Goal: Task Accomplishment & Management: Use online tool/utility

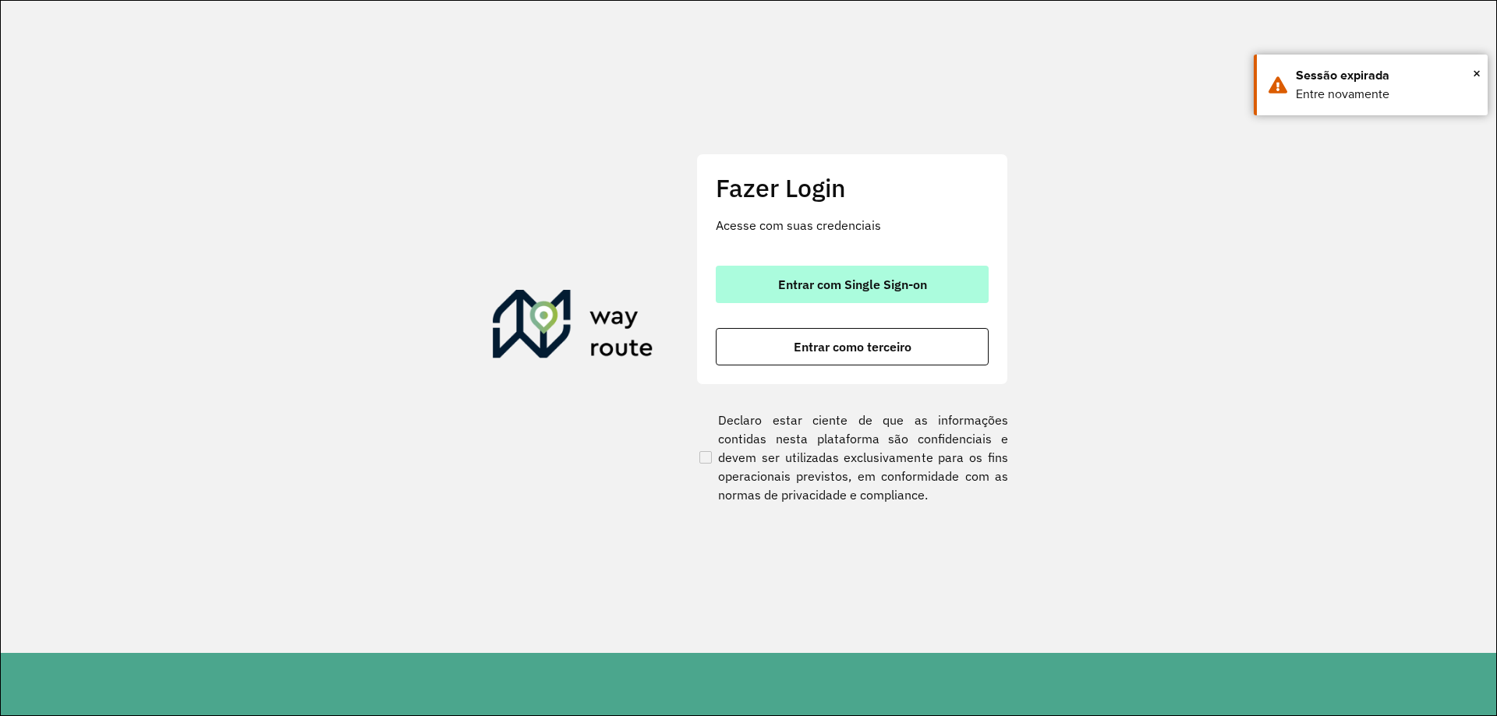
click at [953, 299] on button "Entrar com Single Sign-on" at bounding box center [852, 284] width 273 height 37
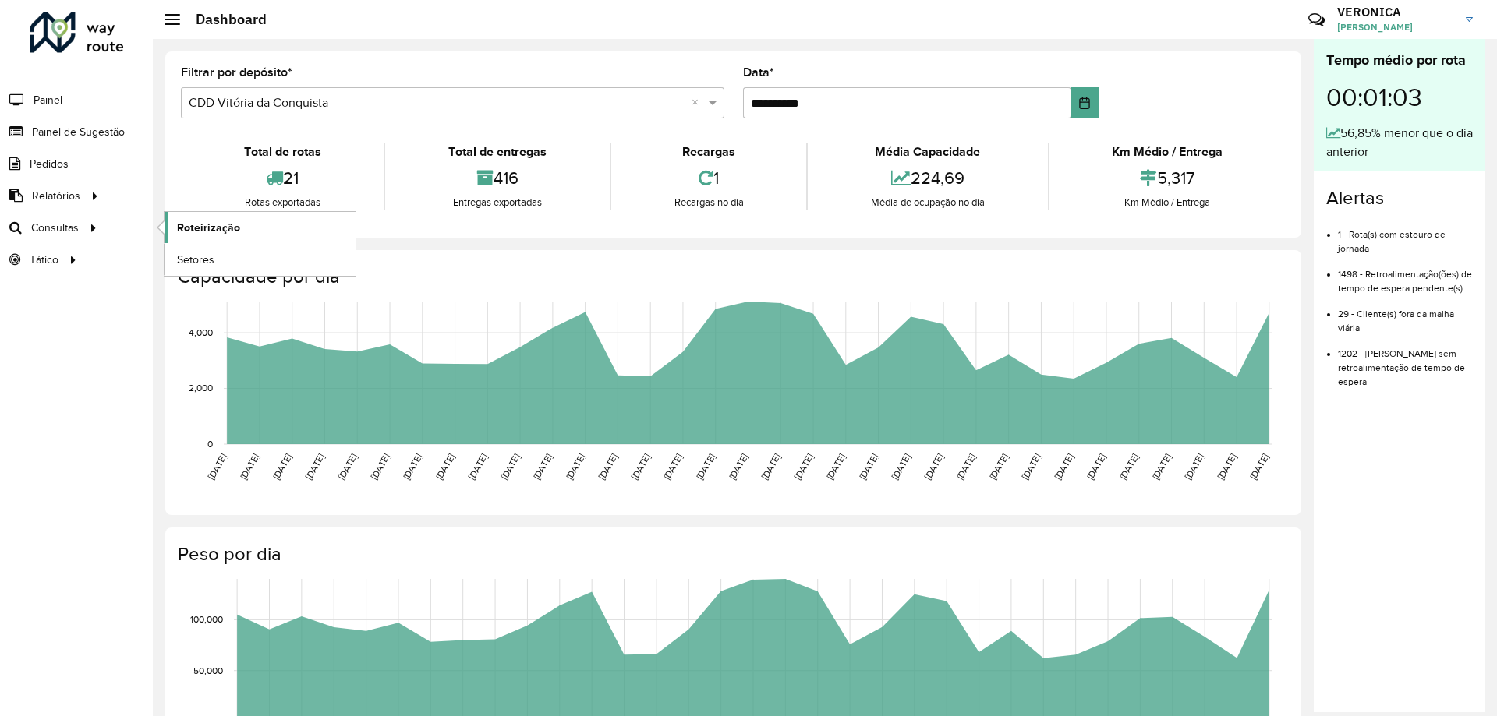
click at [191, 228] on span "Roteirização" at bounding box center [208, 228] width 63 height 16
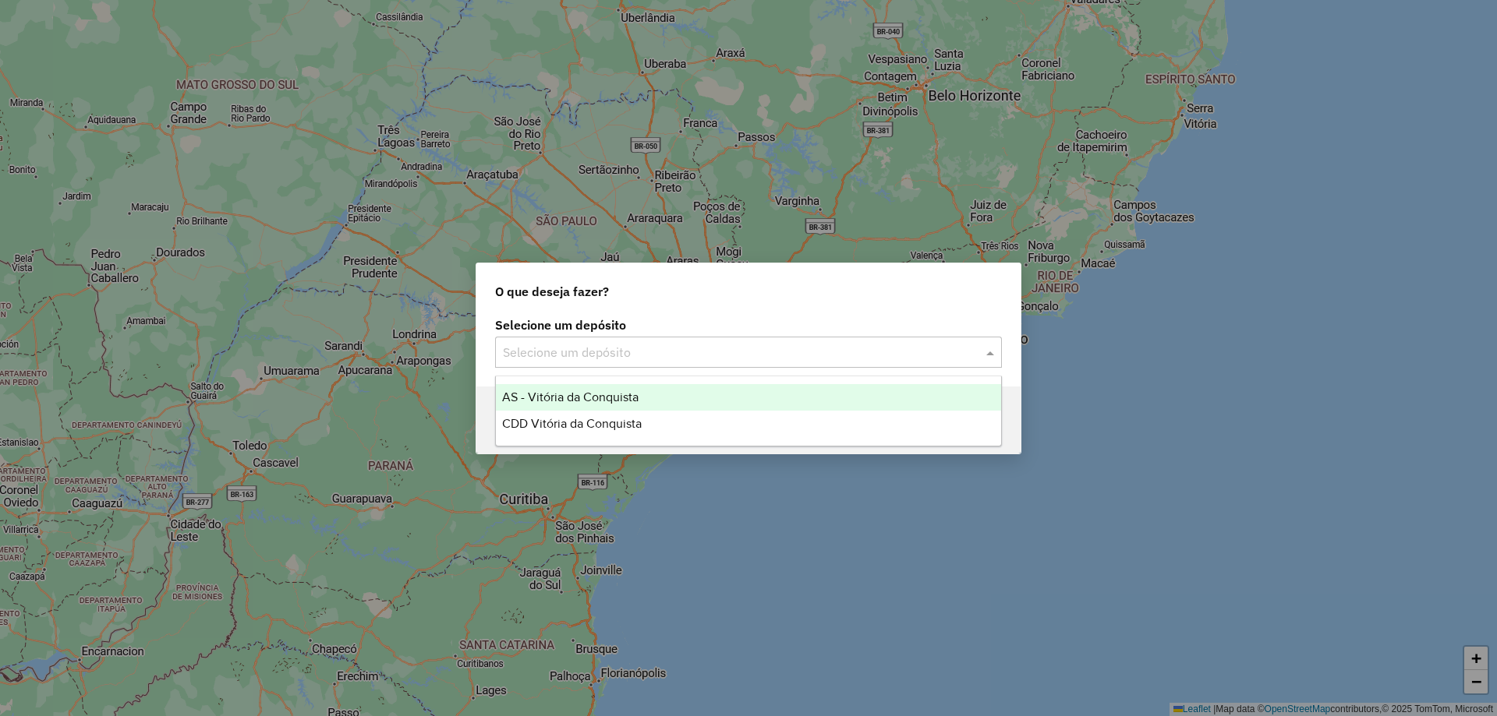
click at [619, 360] on input "text" at bounding box center [733, 353] width 460 height 19
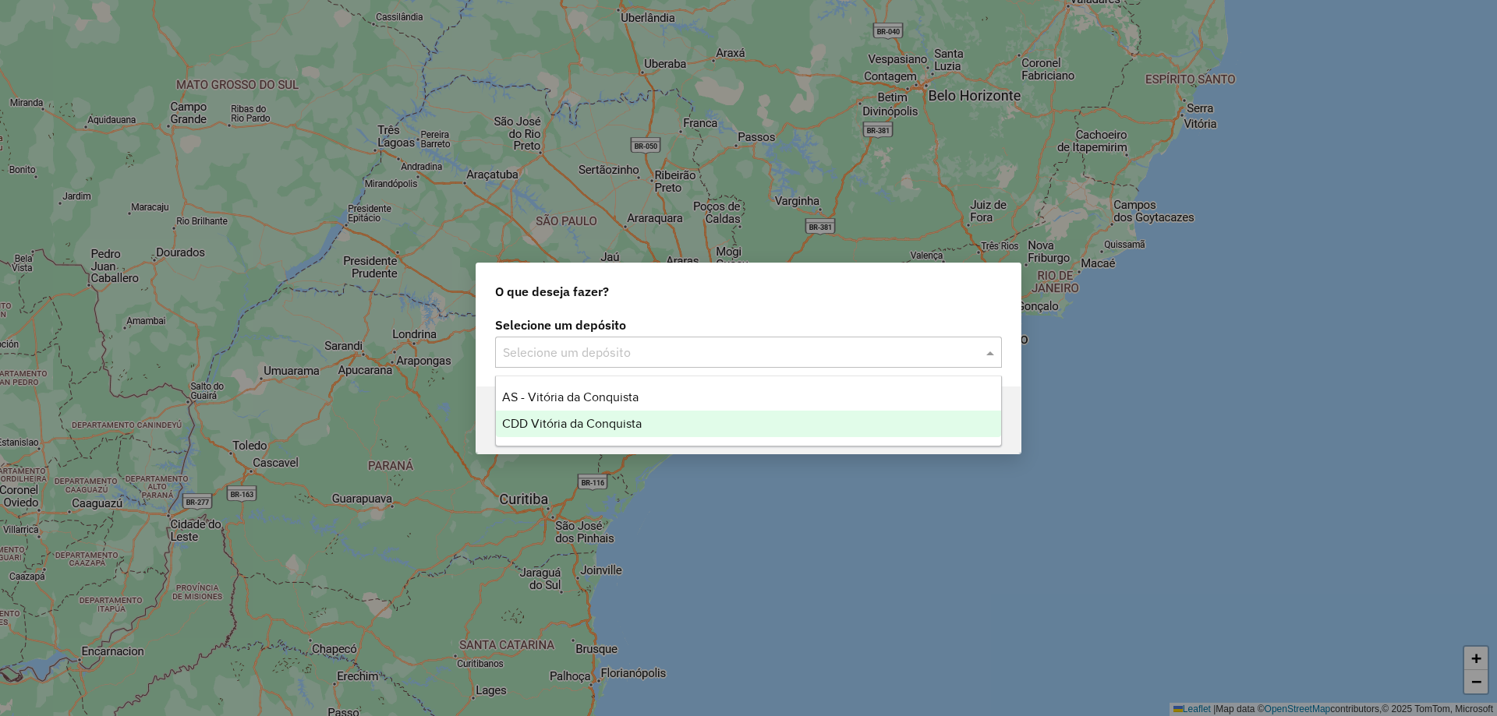
click at [642, 423] on div "CDD Vitória da Conquista" at bounding box center [748, 424] width 505 height 27
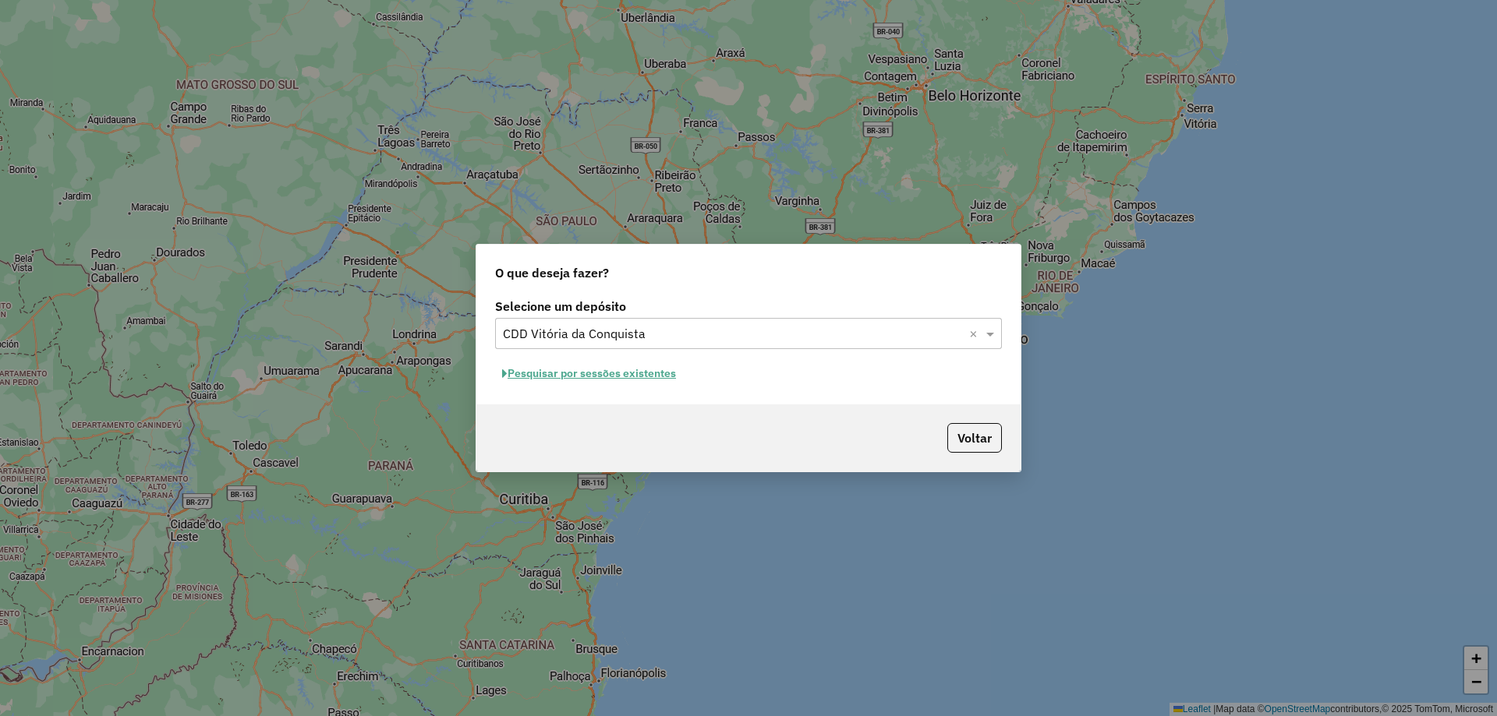
click at [643, 377] on button "Pesquisar por sessões existentes" at bounding box center [589, 374] width 188 height 24
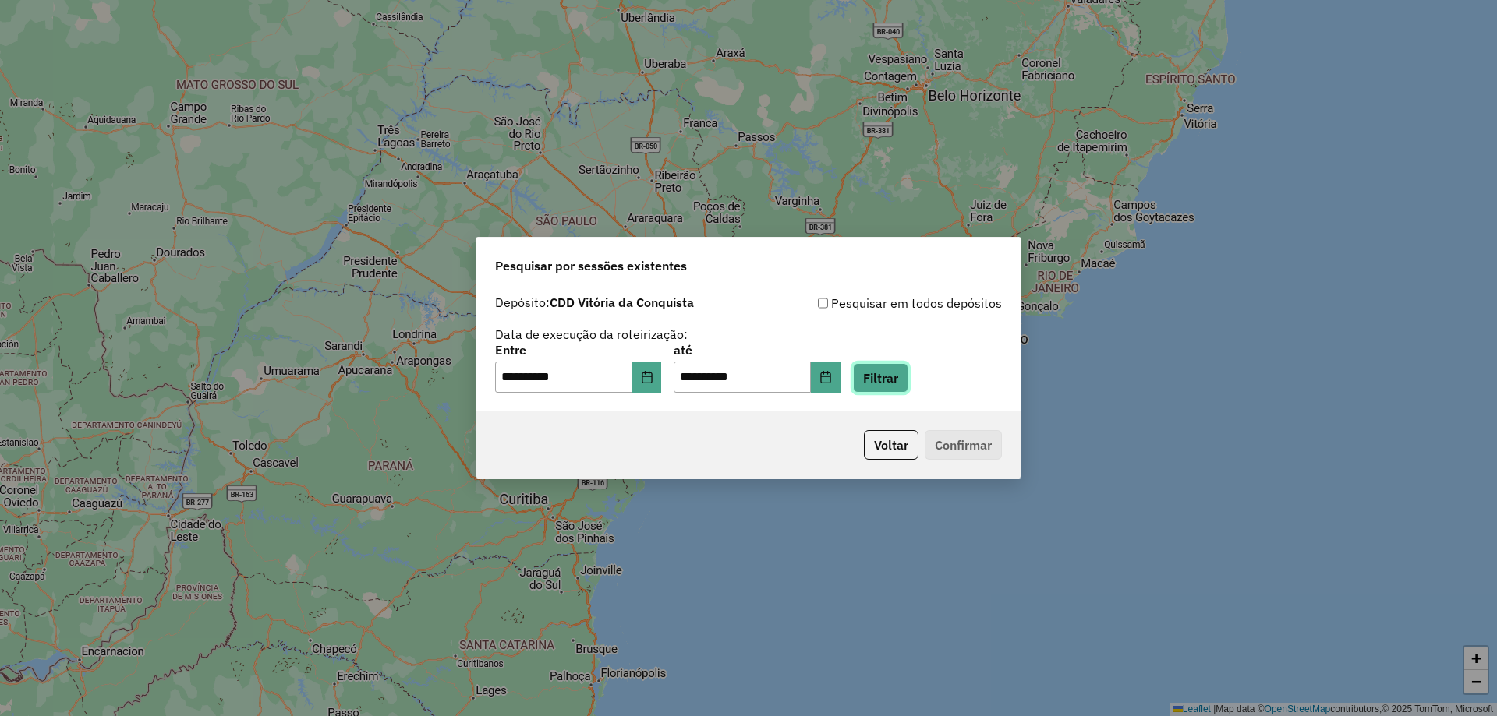
click at [908, 379] on button "Filtrar" at bounding box center [880, 378] width 55 height 30
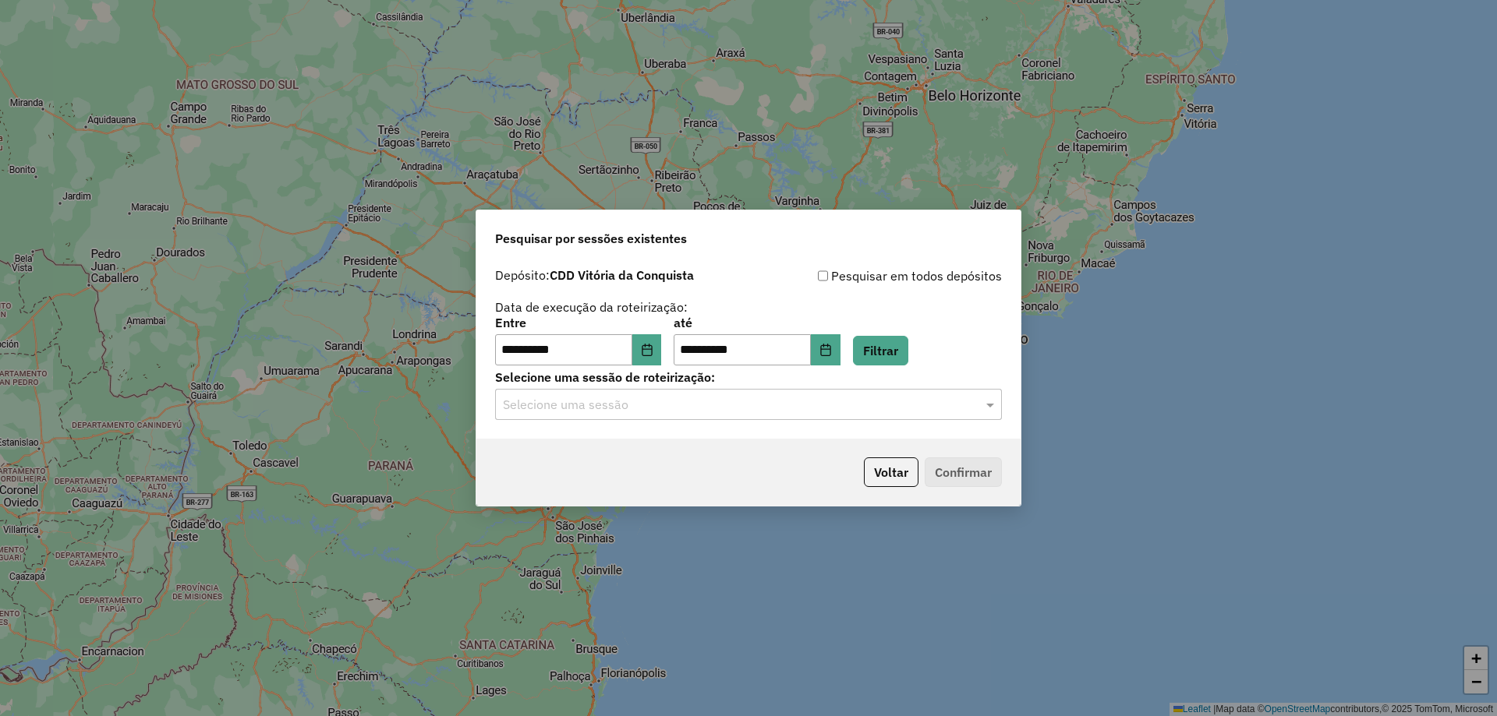
click at [785, 412] on input "text" at bounding box center [733, 405] width 460 height 19
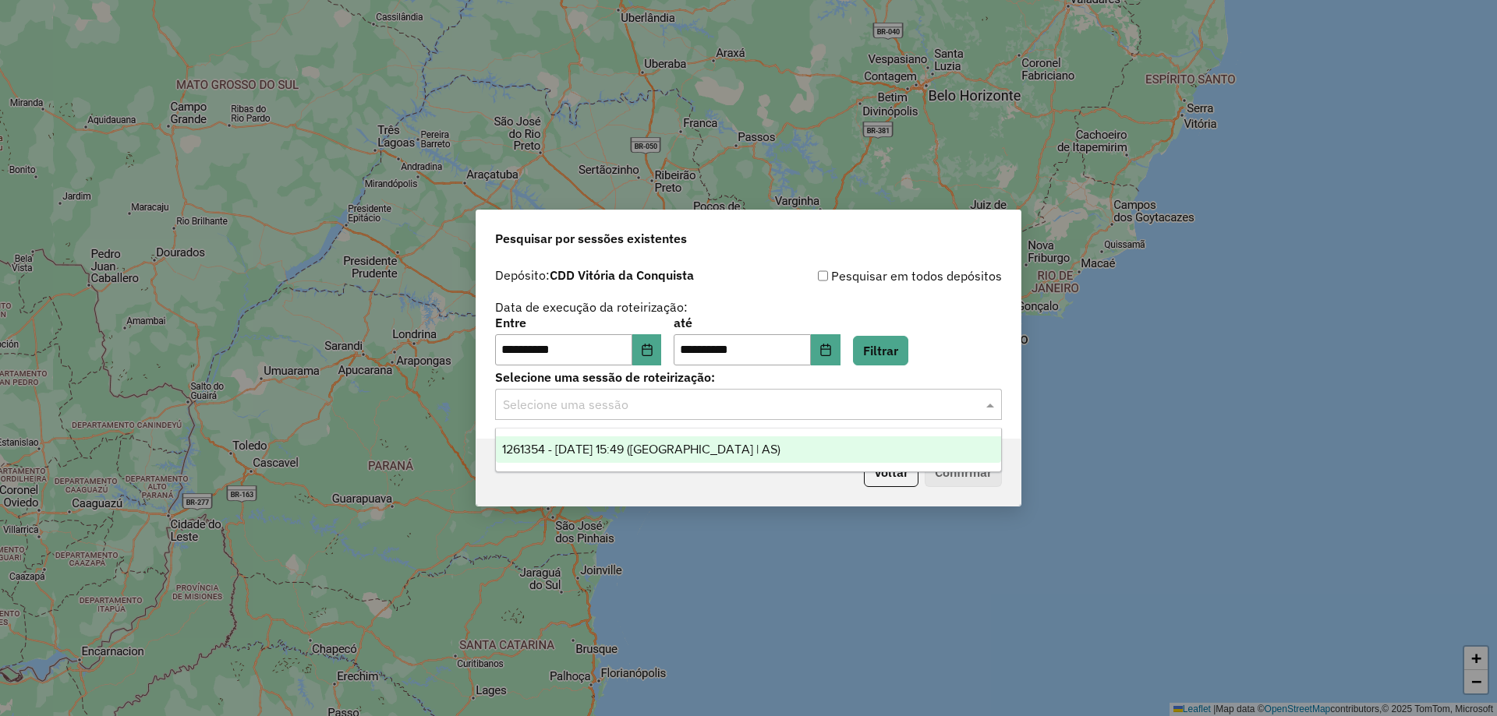
click at [552, 446] on span "1261354 - 08/09/2025 15:49 (Rota | AS)" at bounding box center [641, 449] width 278 height 13
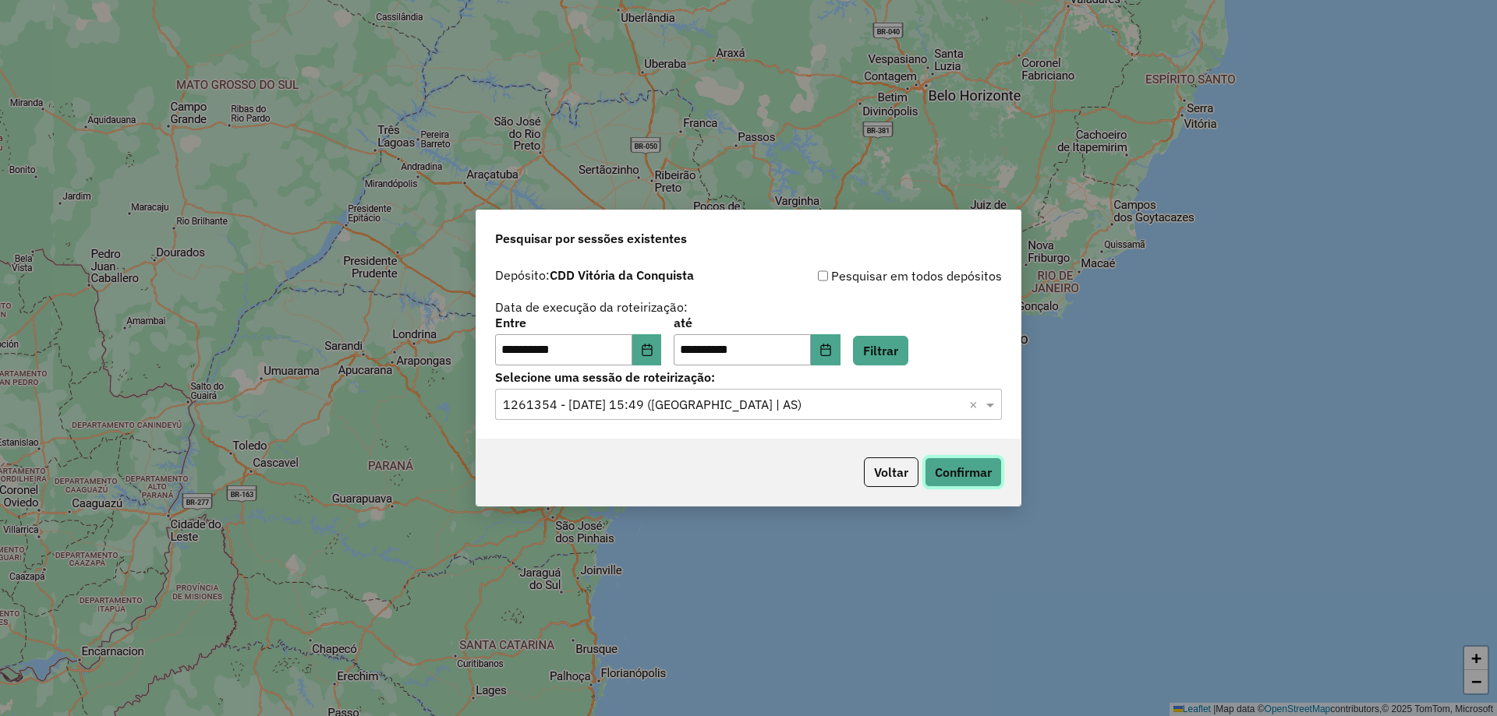
click at [992, 468] on button "Confirmar" at bounding box center [963, 473] width 77 height 30
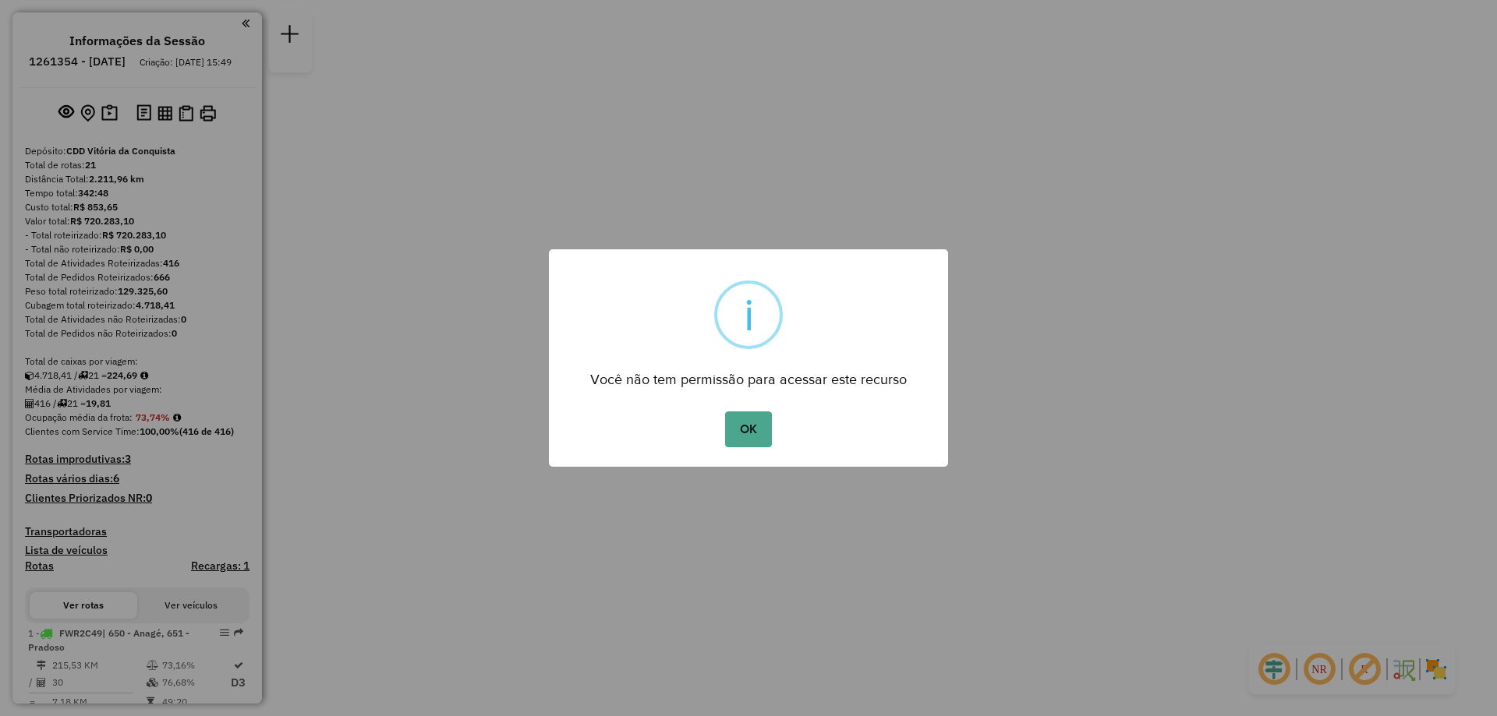
click at [747, 433] on button "OK" at bounding box center [748, 430] width 46 height 36
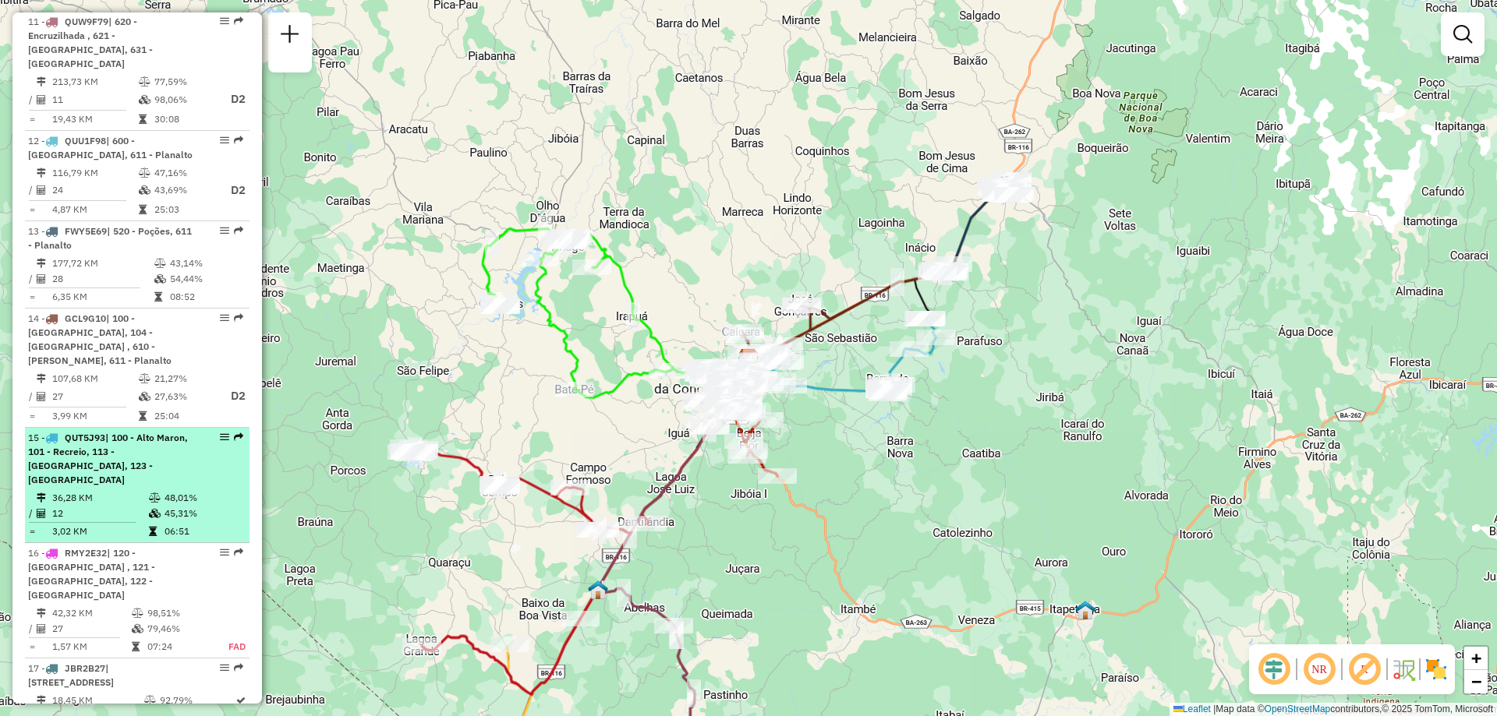
scroll to position [1637, 0]
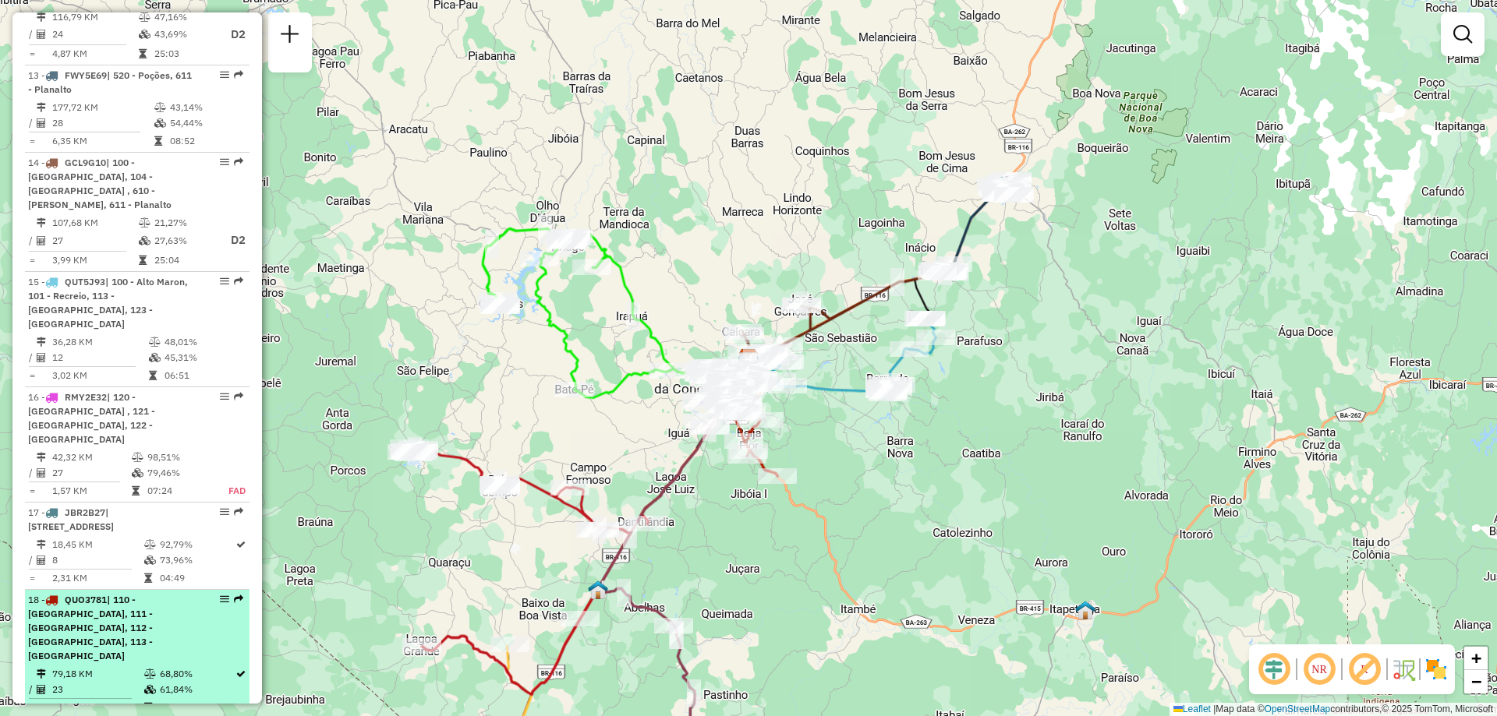
click at [102, 594] on span "| 110 - Boa Vista, 111 - Espirito Santo, 112 - Ayrton Senna, 113 - Felícia" at bounding box center [90, 628] width 125 height 68
select select "**********"
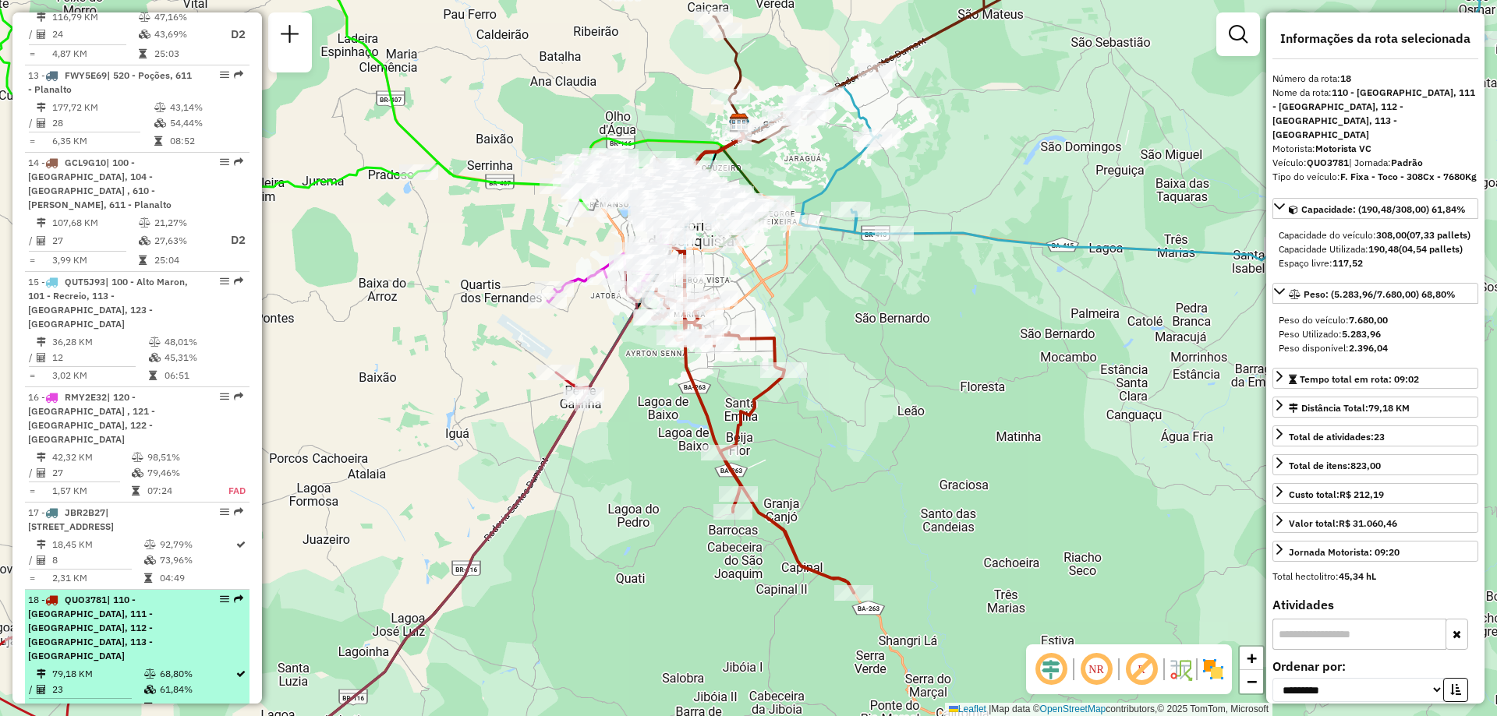
click at [220, 595] on em at bounding box center [224, 599] width 9 height 9
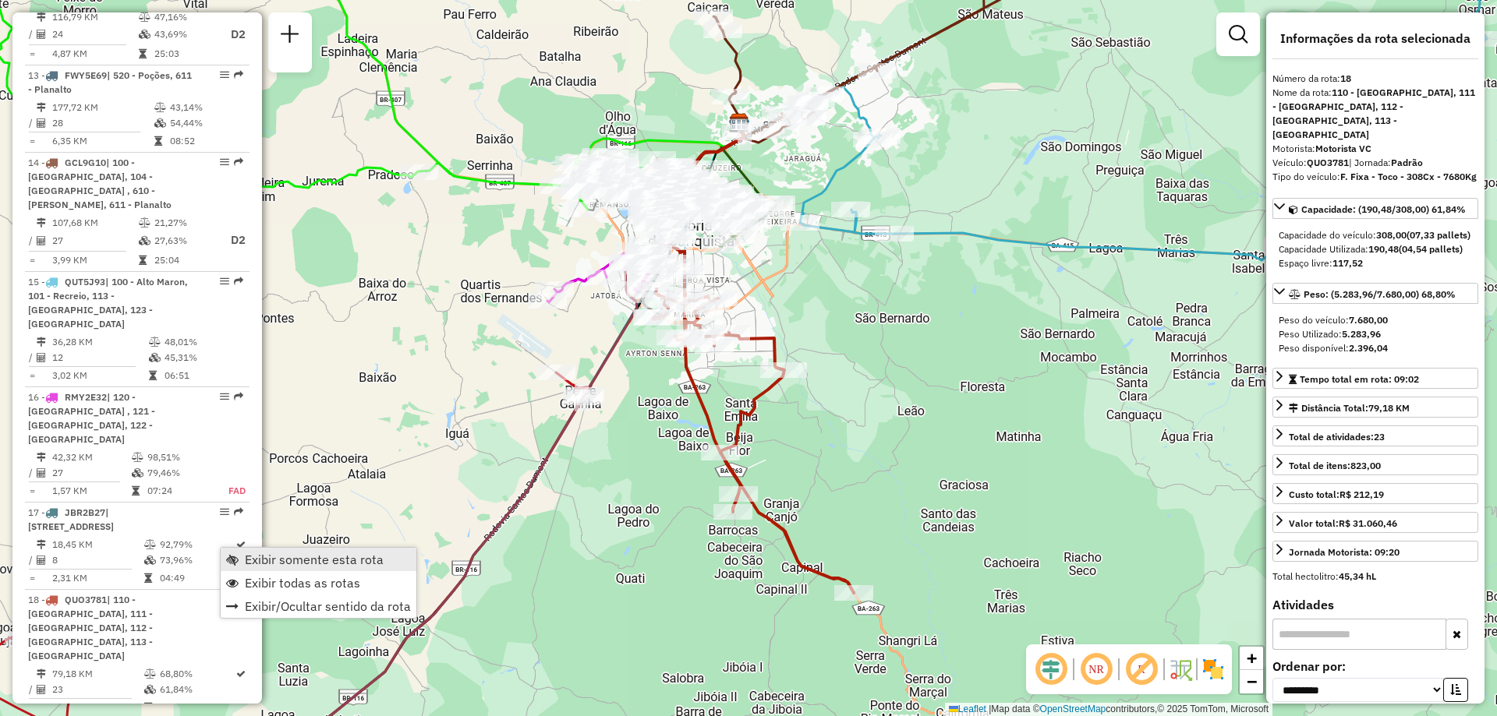
click at [239, 557] on link "Exibir somente esta rota" at bounding box center [319, 559] width 196 height 23
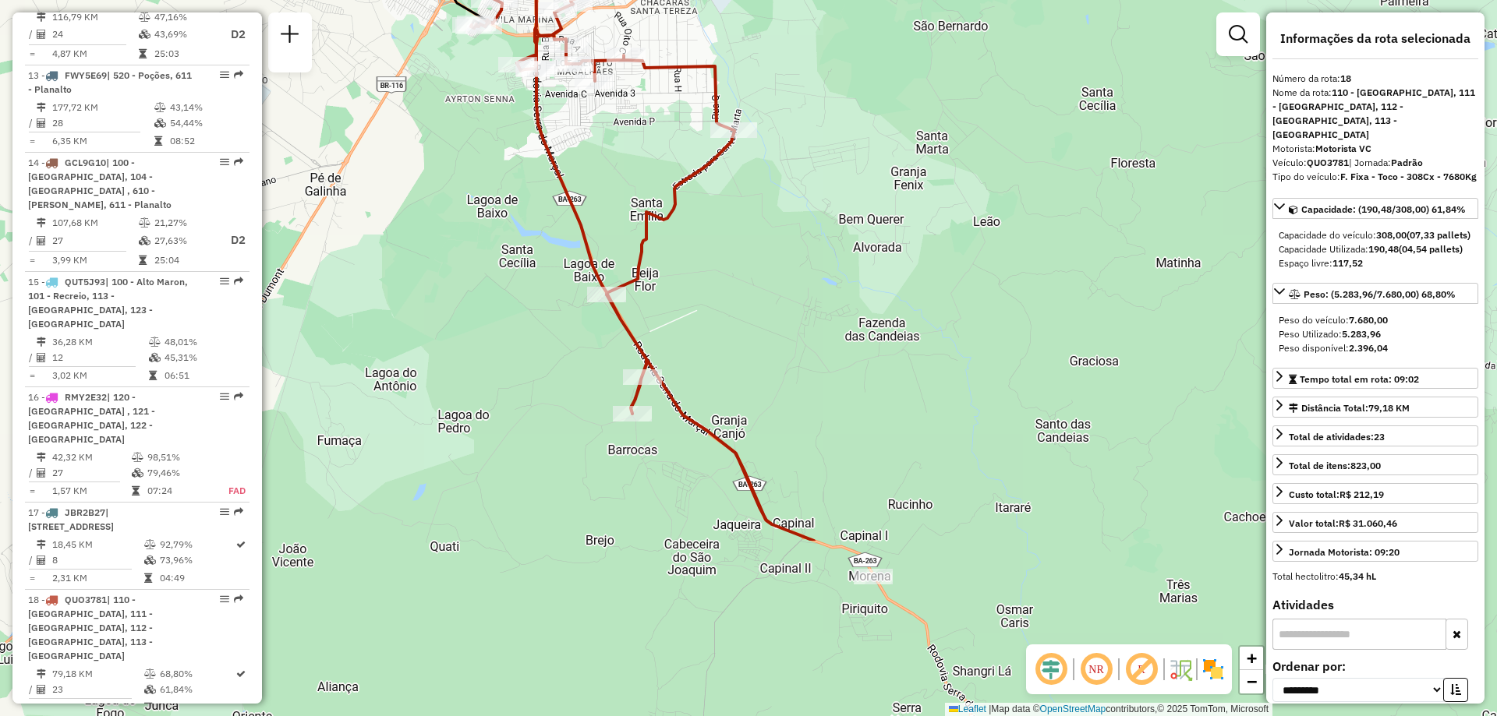
drag, startPoint x: 752, startPoint y: 334, endPoint x: 740, endPoint y: 87, distance: 247.4
click at [740, 87] on div "Janela de atendimento Grade de atendimento Capacidade Transportadoras Veículos …" at bounding box center [748, 358] width 1497 height 716
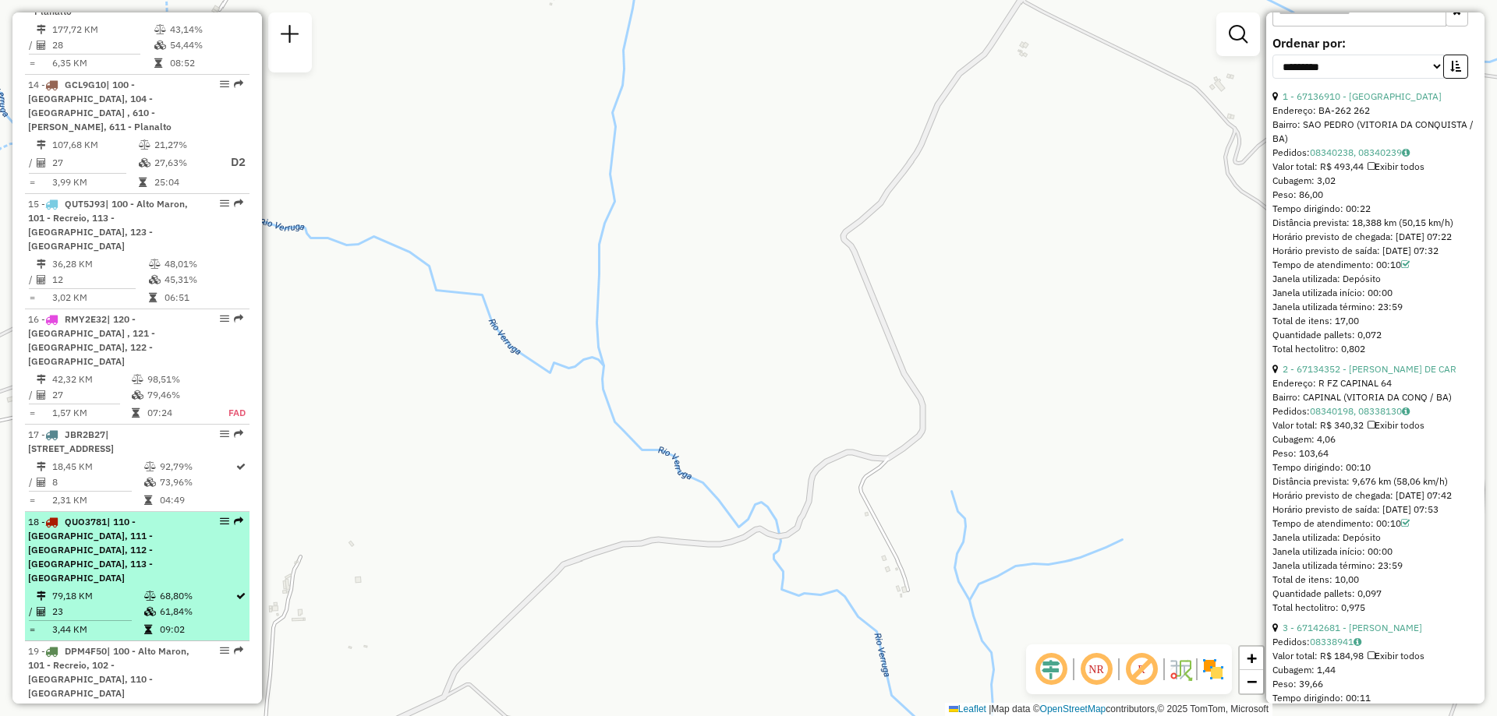
scroll to position [1793, 0]
